Goal: Connect with others: Connect with others

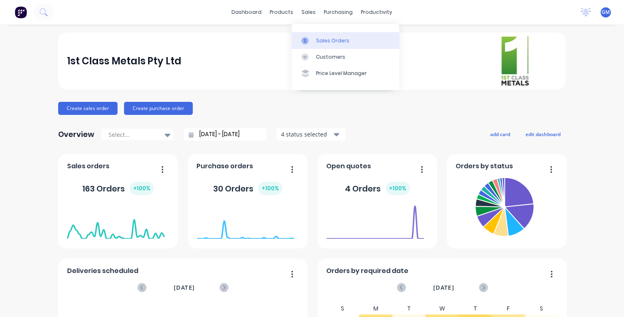
click at [306, 43] on icon at bounding box center [305, 40] width 2 height 4
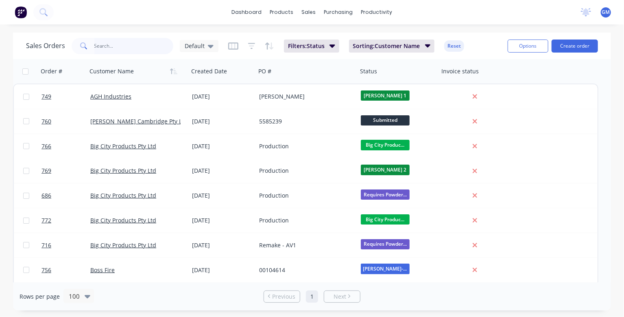
click at [122, 45] on input "text" at bounding box center [133, 46] width 79 height 16
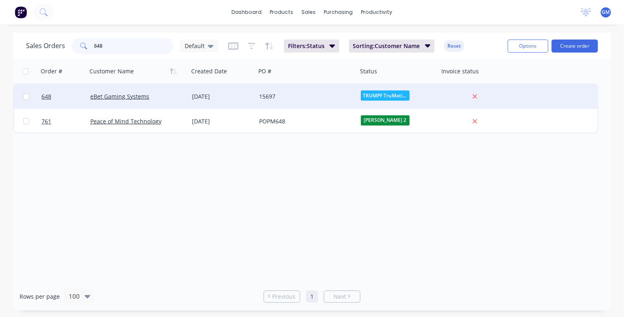
type input "648"
click at [174, 96] on div "eBet Gaming Systems" at bounding box center [135, 96] width 90 height 8
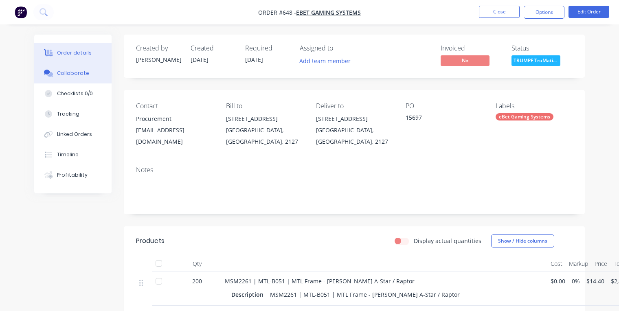
click at [81, 77] on div "Collaborate" at bounding box center [73, 73] width 32 height 7
